Goal: Navigation & Orientation: Find specific page/section

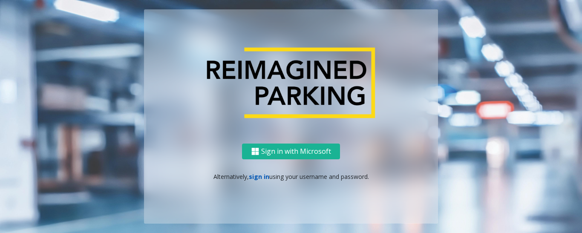
click at [256, 178] on link "sign in" at bounding box center [259, 177] width 20 height 8
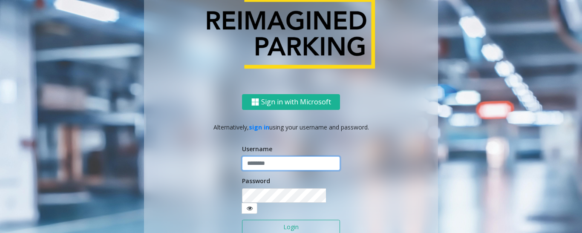
type input "******"
click at [262, 220] on button "Login" at bounding box center [291, 227] width 98 height 14
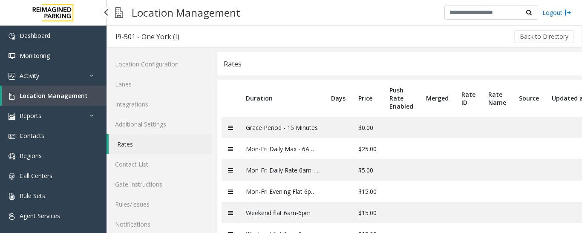
click at [68, 98] on span "Location Management" at bounding box center [54, 96] width 68 height 8
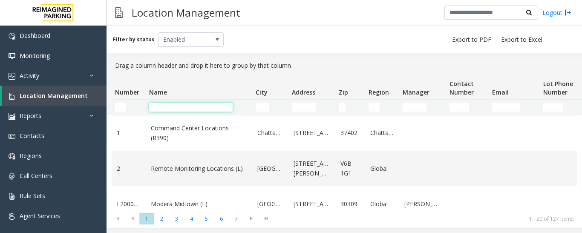
click at [198, 106] on input "Name Filter" at bounding box center [191, 107] width 84 height 9
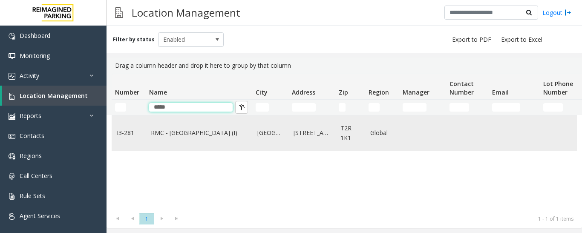
type input "*****"
click at [194, 133] on link "RMC - [GEOGRAPHIC_DATA] (I)" at bounding box center [199, 132] width 96 height 9
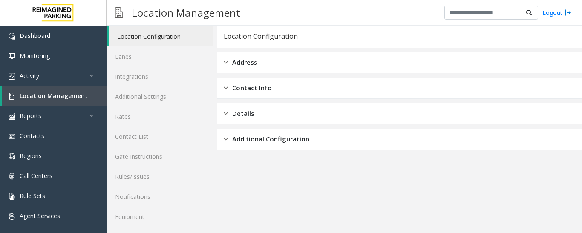
scroll to position [48, 0]
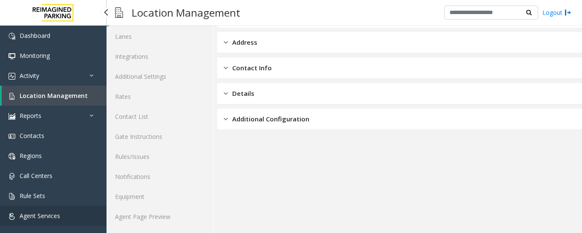
click at [57, 218] on span "Agent Services" at bounding box center [40, 216] width 40 height 8
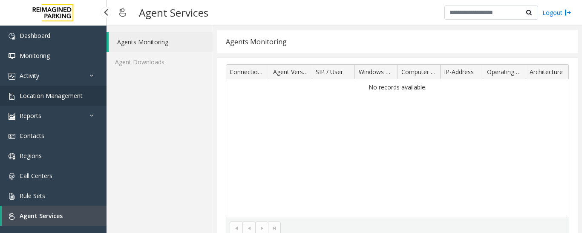
click at [54, 95] on span "Location Management" at bounding box center [51, 96] width 63 height 8
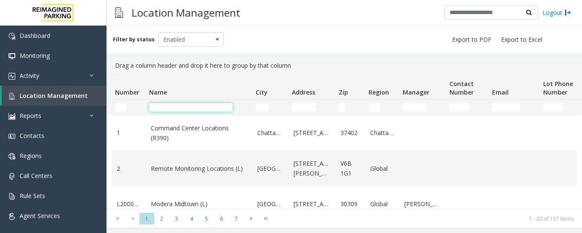
click at [202, 104] on input "Name Filter" at bounding box center [191, 107] width 84 height 9
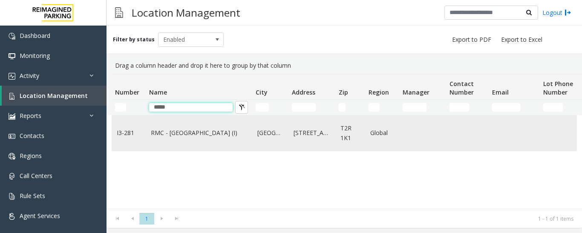
type input "*****"
click at [197, 132] on link "RMC - [GEOGRAPHIC_DATA] (I)" at bounding box center [199, 132] width 96 height 9
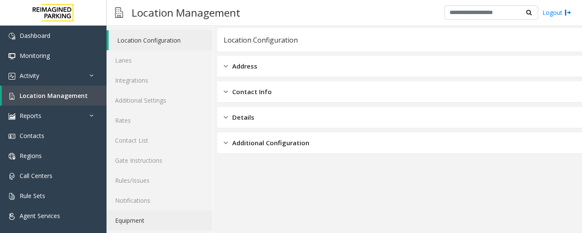
scroll to position [48, 0]
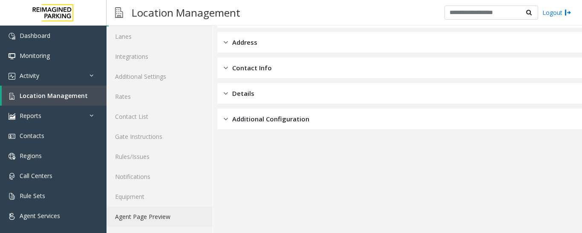
click at [156, 217] on link "Agent Page Preview" at bounding box center [160, 217] width 106 height 20
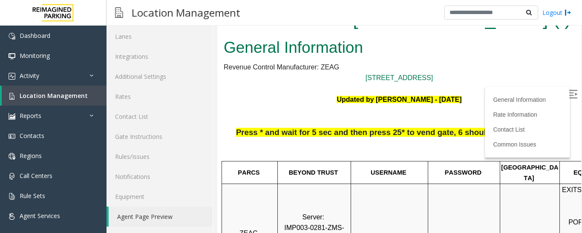
click at [148, 214] on link "Agent Page Preview" at bounding box center [161, 217] width 104 height 20
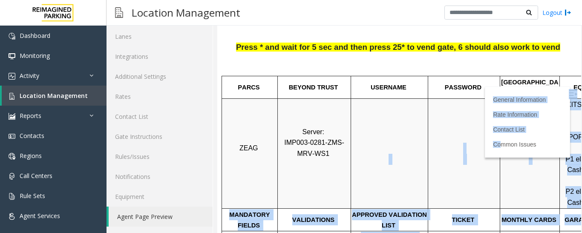
drag, startPoint x: 375, startPoint y: 147, endPoint x: 490, endPoint y: 150, distance: 114.7
click at [490, 148] on body "I3-281 - RMC - [GEOGRAPHIC_DATA] (I) General Information Revenue Control Manufa…" at bounding box center [399, 33] width 364 height 229
click at [493, 208] on td "TICKET" at bounding box center [464, 219] width 72 height 23
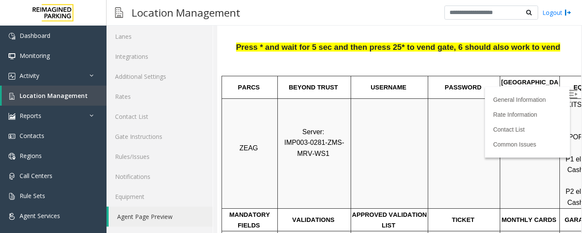
click at [569, 95] on img at bounding box center [573, 94] width 9 height 9
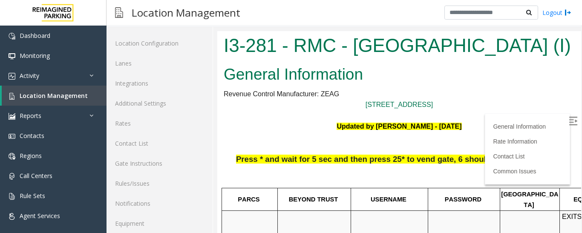
scroll to position [0, 0]
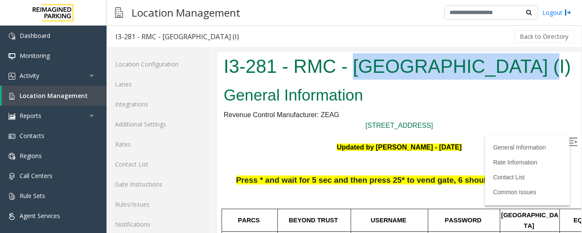
drag, startPoint x: 352, startPoint y: 67, endPoint x: 520, endPoint y: 78, distance: 168.3
click at [520, 78] on h1 "I3-281 - RMC - [GEOGRAPHIC_DATA] (I)" at bounding box center [399, 66] width 351 height 26
